Goal: Check status: Check status

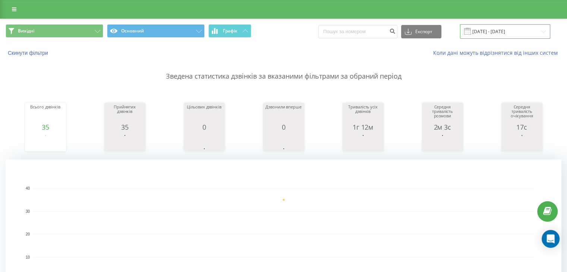
click at [495, 34] on input "[DATE] - [DATE]" at bounding box center [505, 31] width 90 height 15
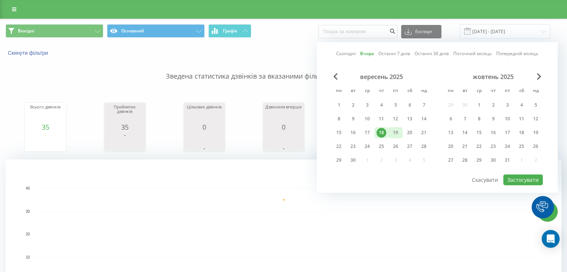
click at [396, 131] on div "19" at bounding box center [396, 133] width 10 height 10
click at [516, 174] on button "Застосувати" at bounding box center [523, 179] width 40 height 11
type input "[DATE] - [DATE]"
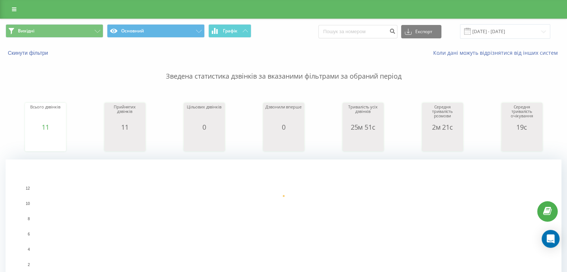
click at [71, 38] on span "Вихідні Основний Графік" at bounding box center [142, 31] width 272 height 15
click at [82, 29] on button "Вихідні" at bounding box center [55, 30] width 98 height 13
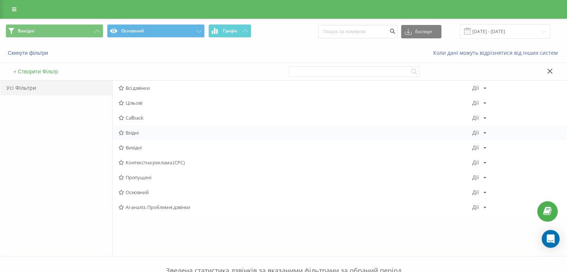
click at [153, 133] on span "Вхідні" at bounding box center [296, 132] width 354 height 5
